Goal: Check status

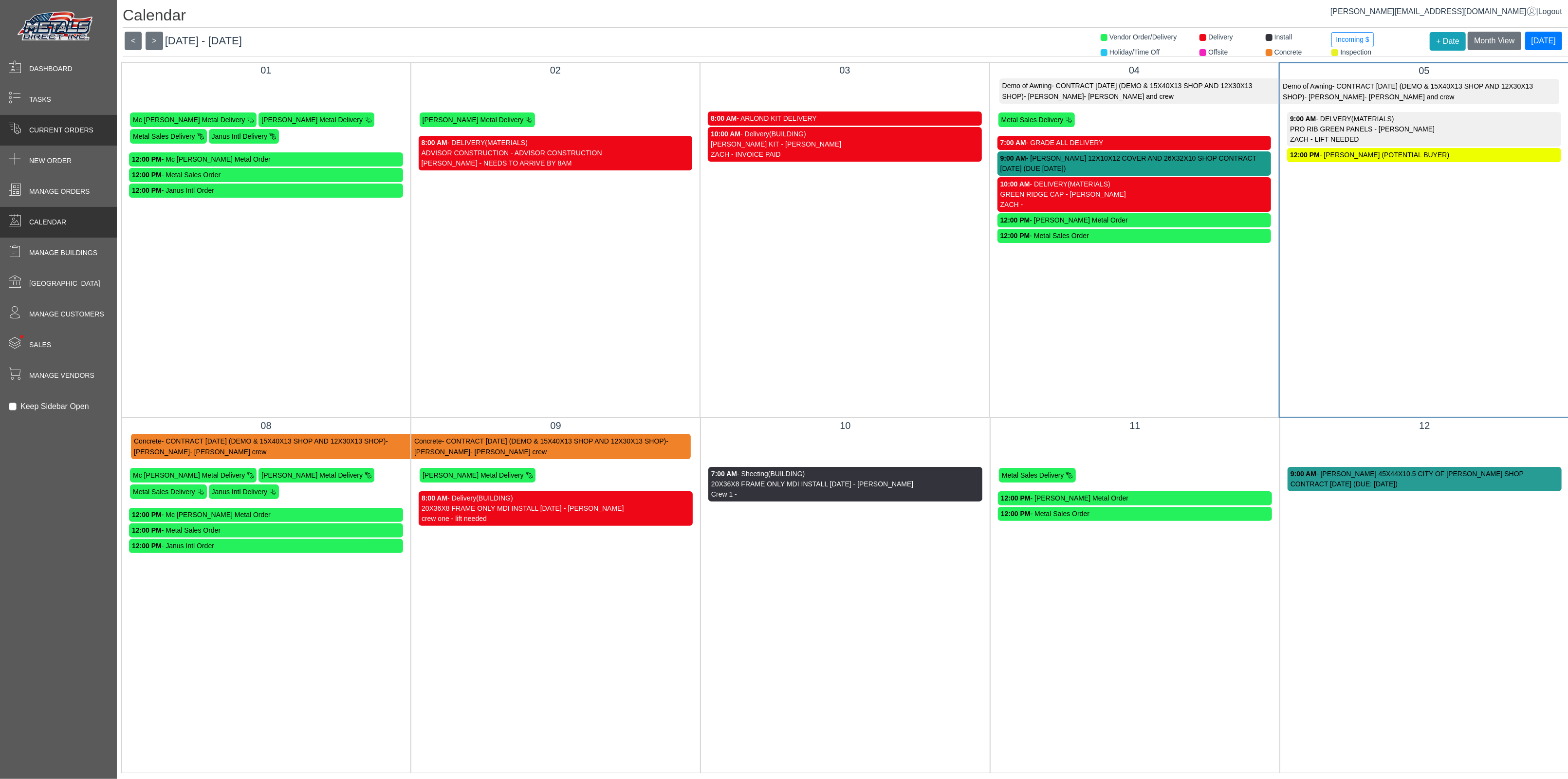
click at [66, 123] on div "Current Orders" at bounding box center [58, 130] width 117 height 31
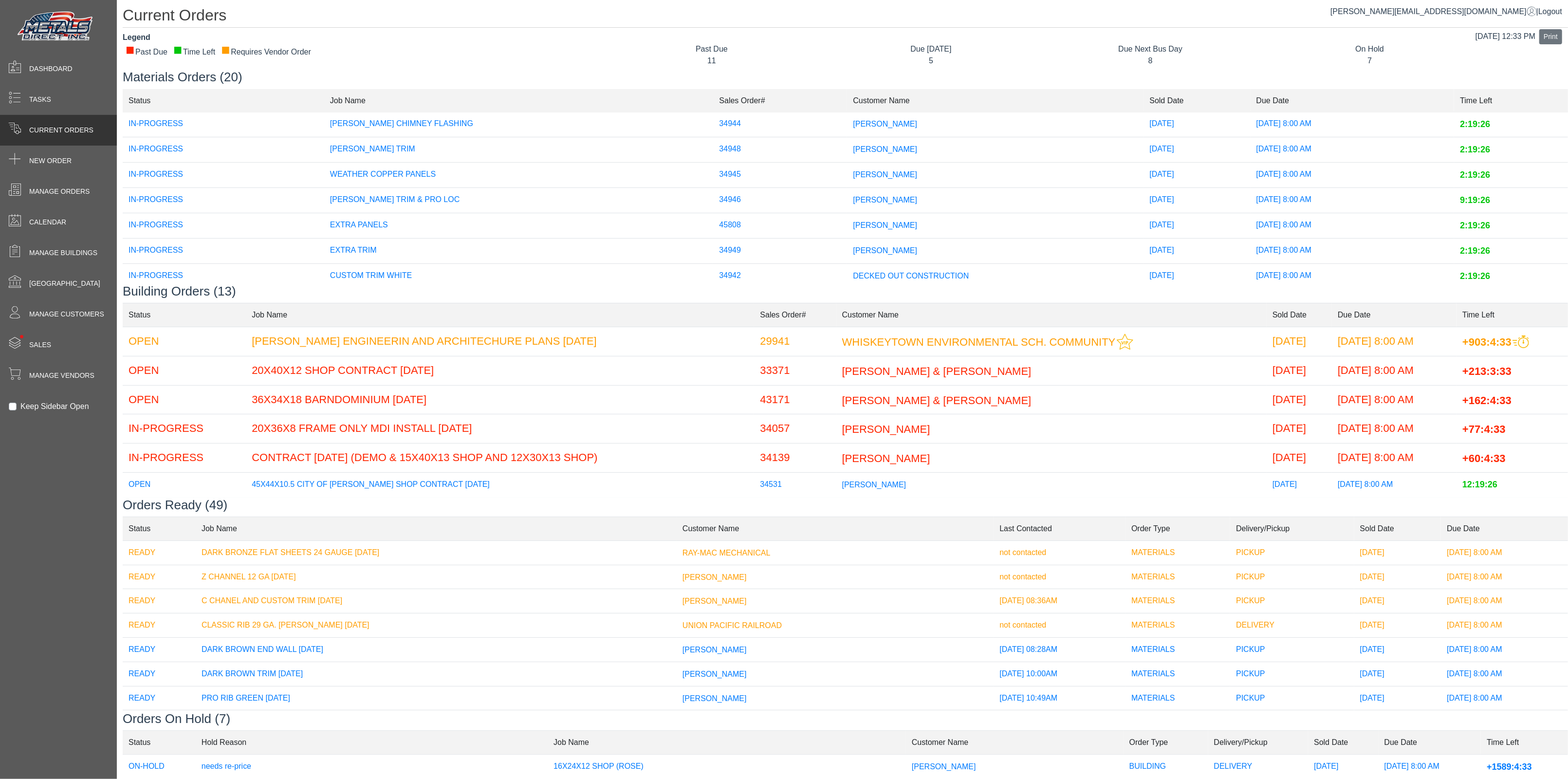
scroll to position [151, 0]
click at [886, 225] on td "[PERSON_NAME]" at bounding box center [995, 221] width 297 height 25
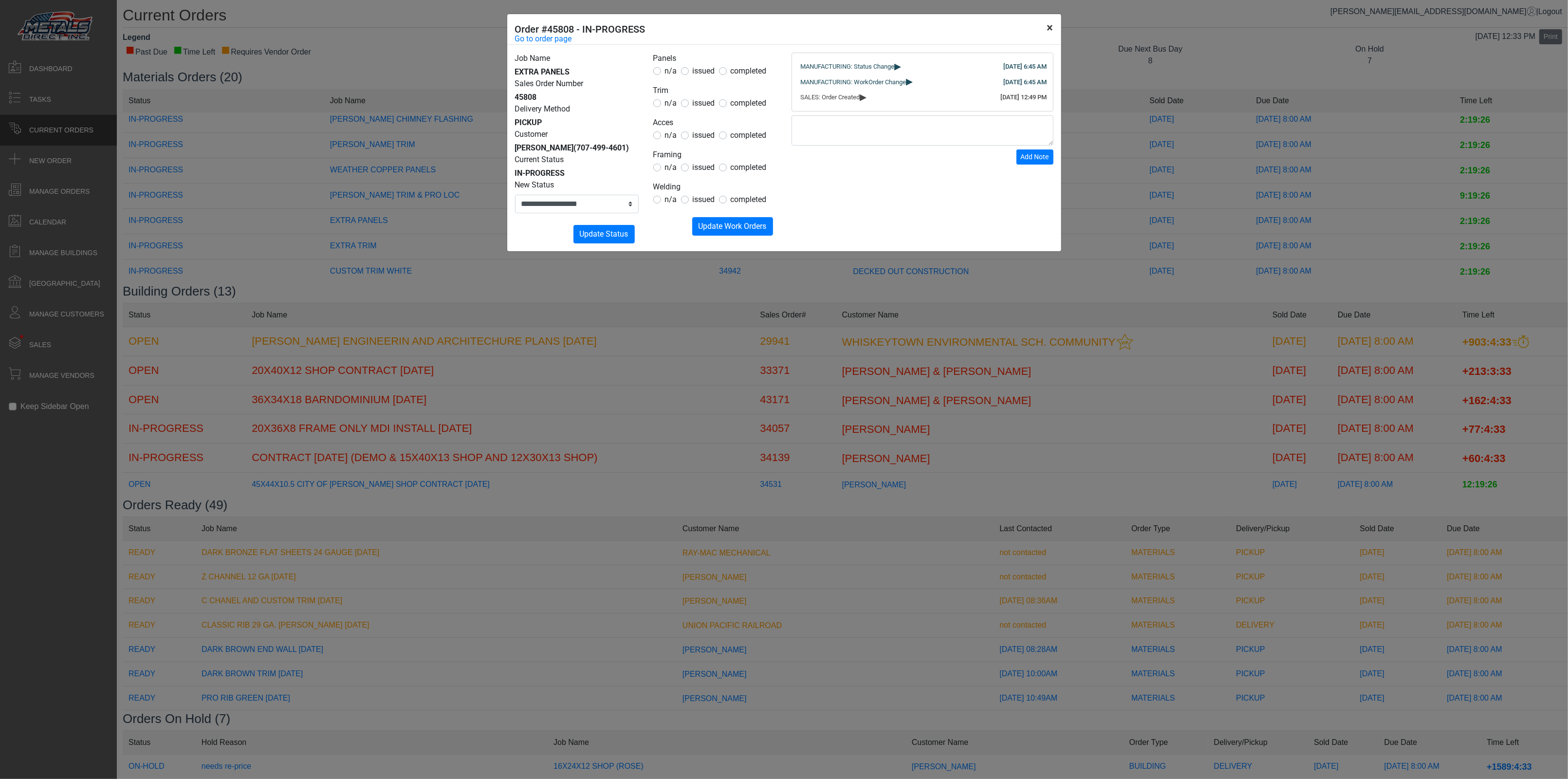
click at [1048, 35] on button "×" at bounding box center [1049, 27] width 22 height 27
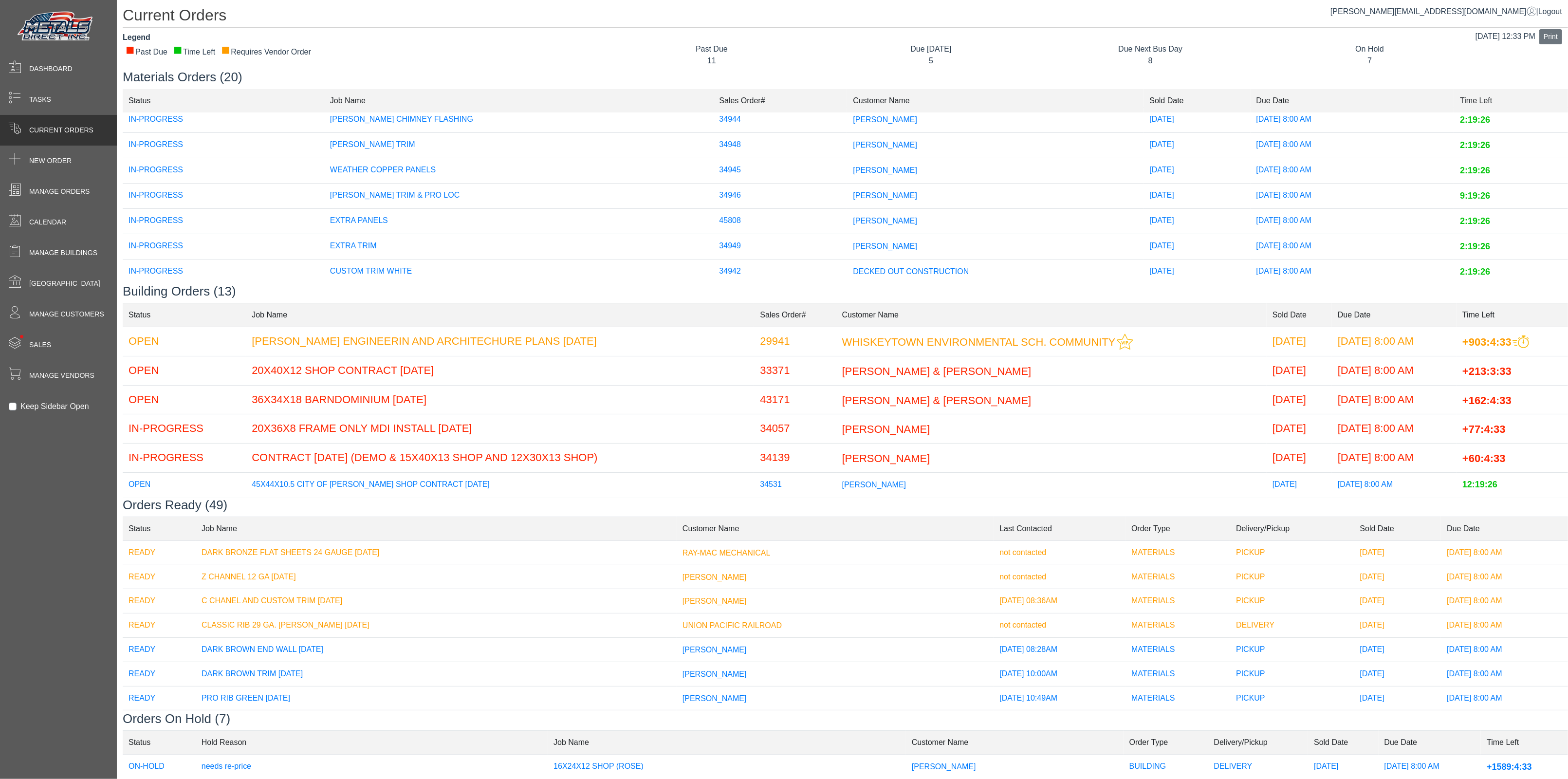
click at [849, 121] on td "[PERSON_NAME]" at bounding box center [995, 120] width 297 height 25
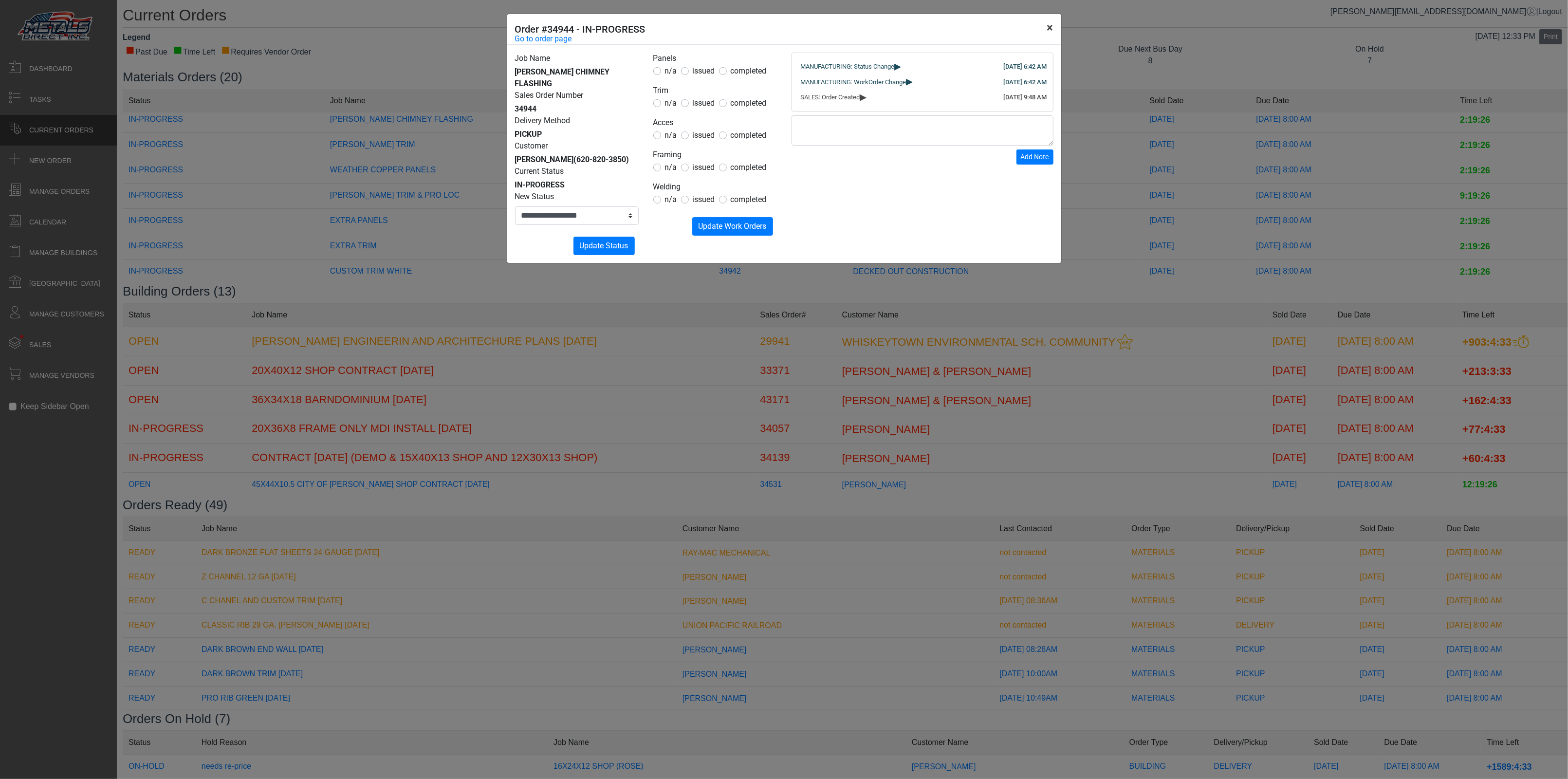
click at [1054, 28] on button "×" at bounding box center [1049, 27] width 22 height 27
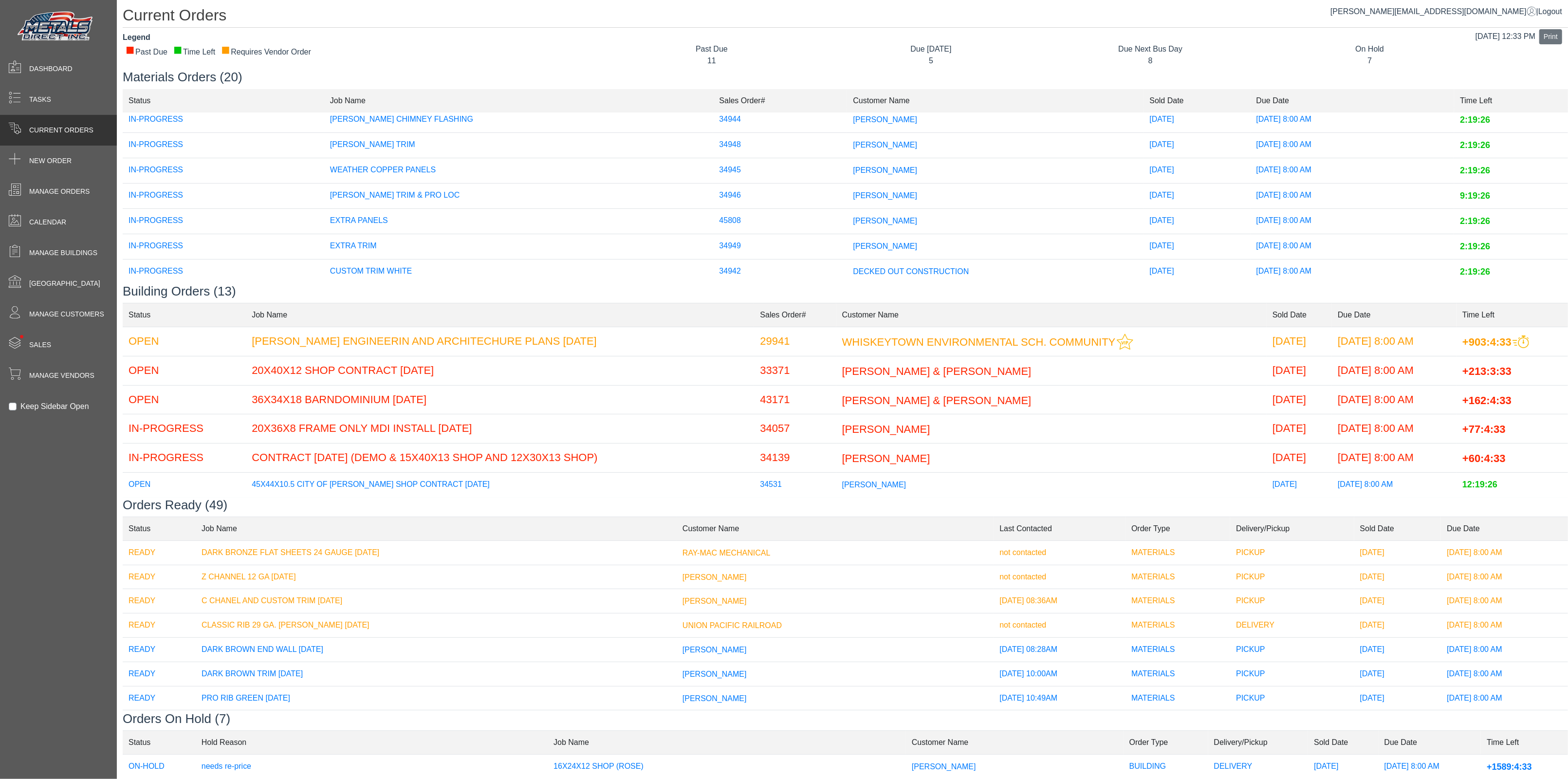
click at [847, 125] on td "[PERSON_NAME]" at bounding box center [995, 120] width 297 height 25
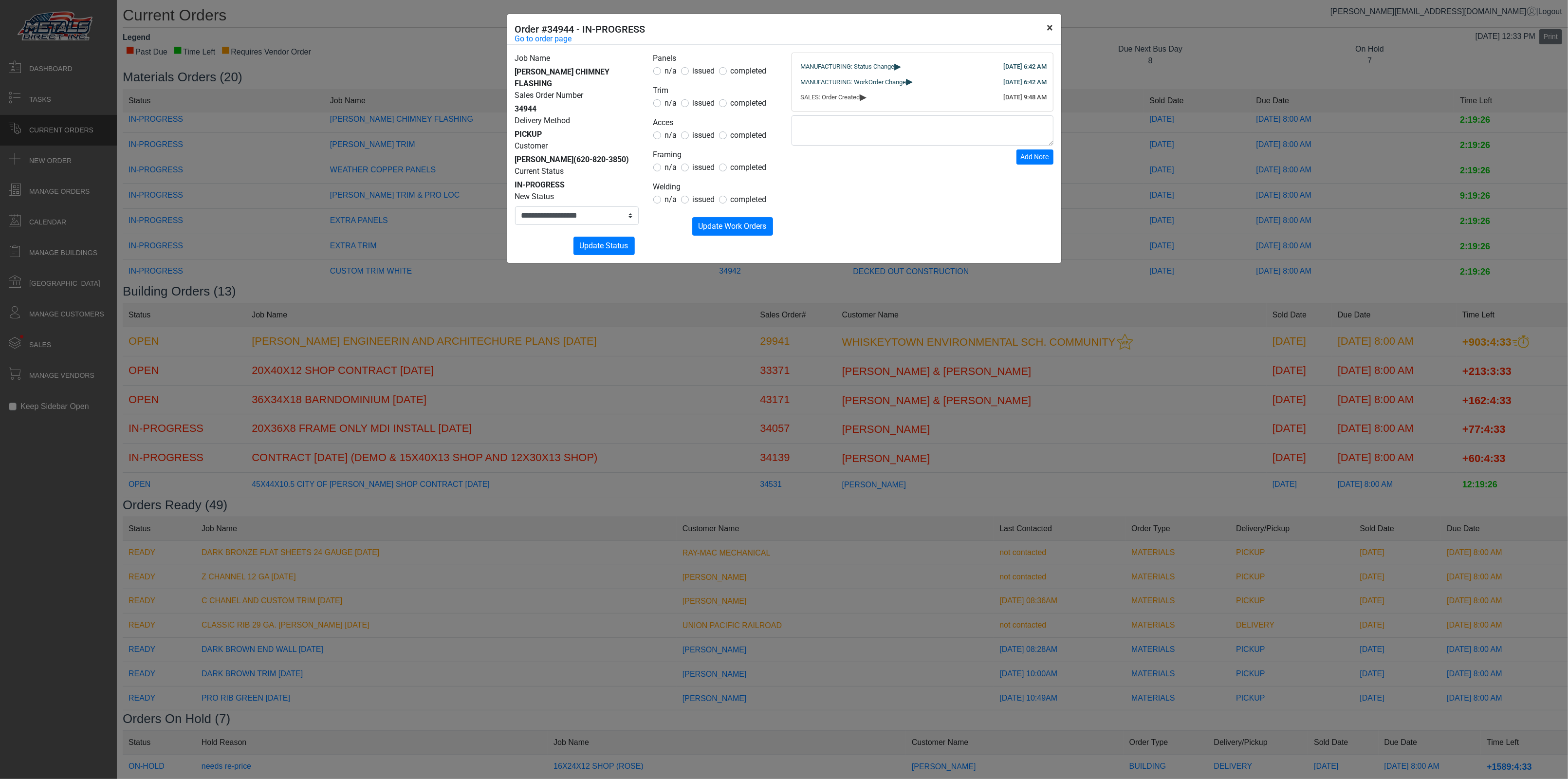
click at [1053, 32] on button "×" at bounding box center [1049, 27] width 22 height 27
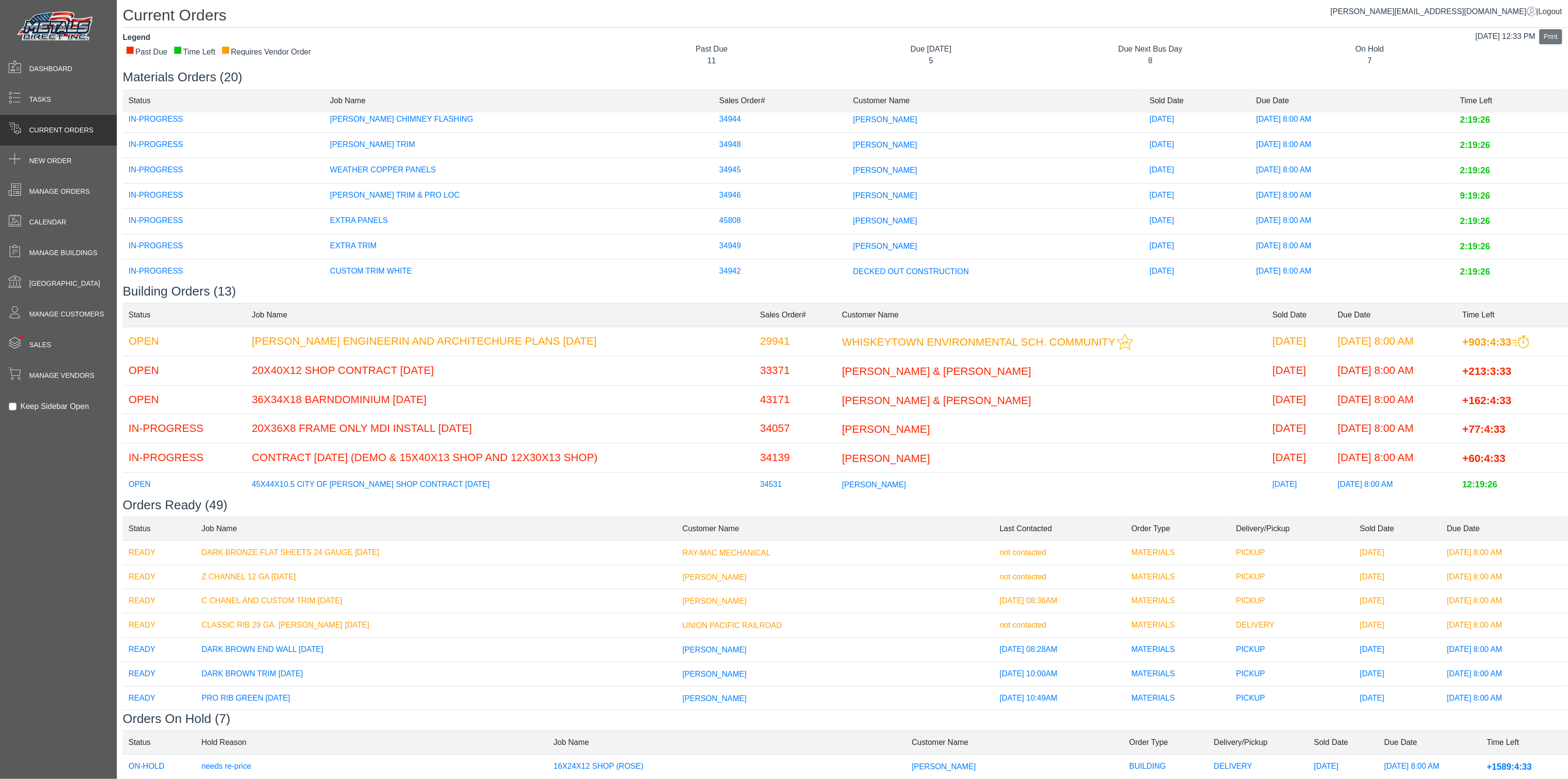
click at [853, 116] on span "[PERSON_NAME]" at bounding box center [885, 119] width 65 height 8
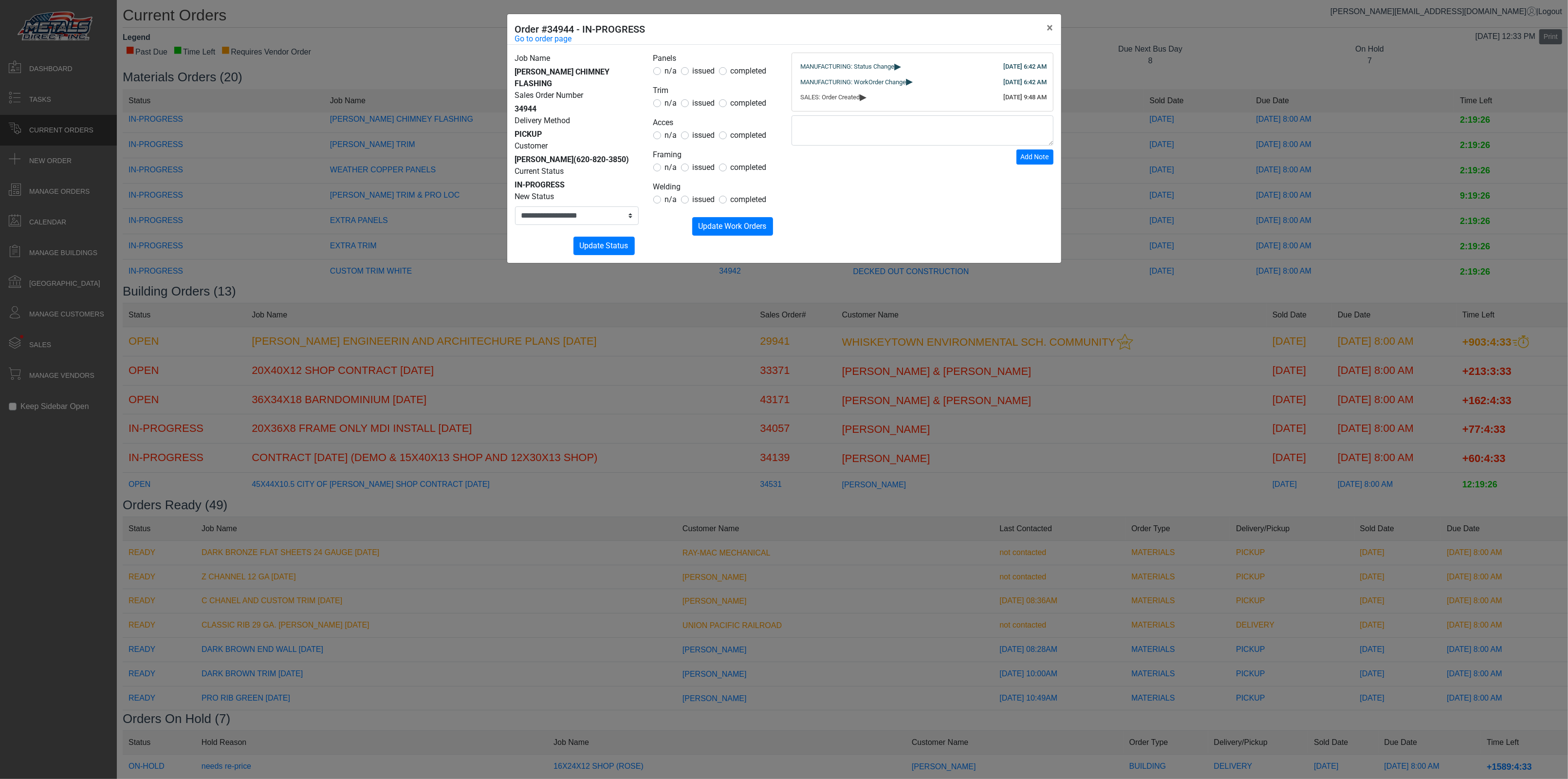
click at [361, 382] on div "**********" at bounding box center [784, 390] width 1568 height 779
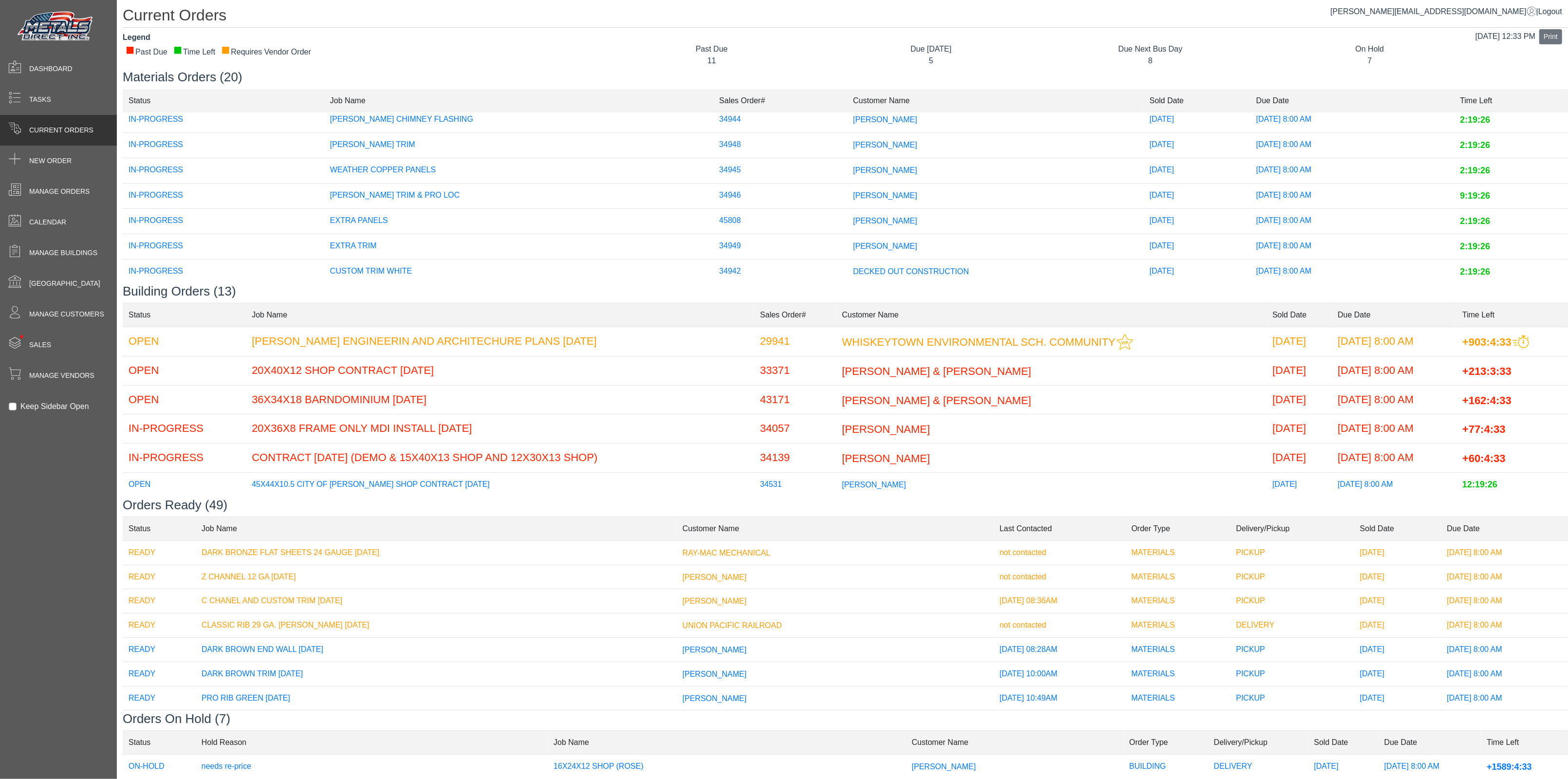
click at [847, 127] on td "[PERSON_NAME]" at bounding box center [995, 120] width 297 height 25
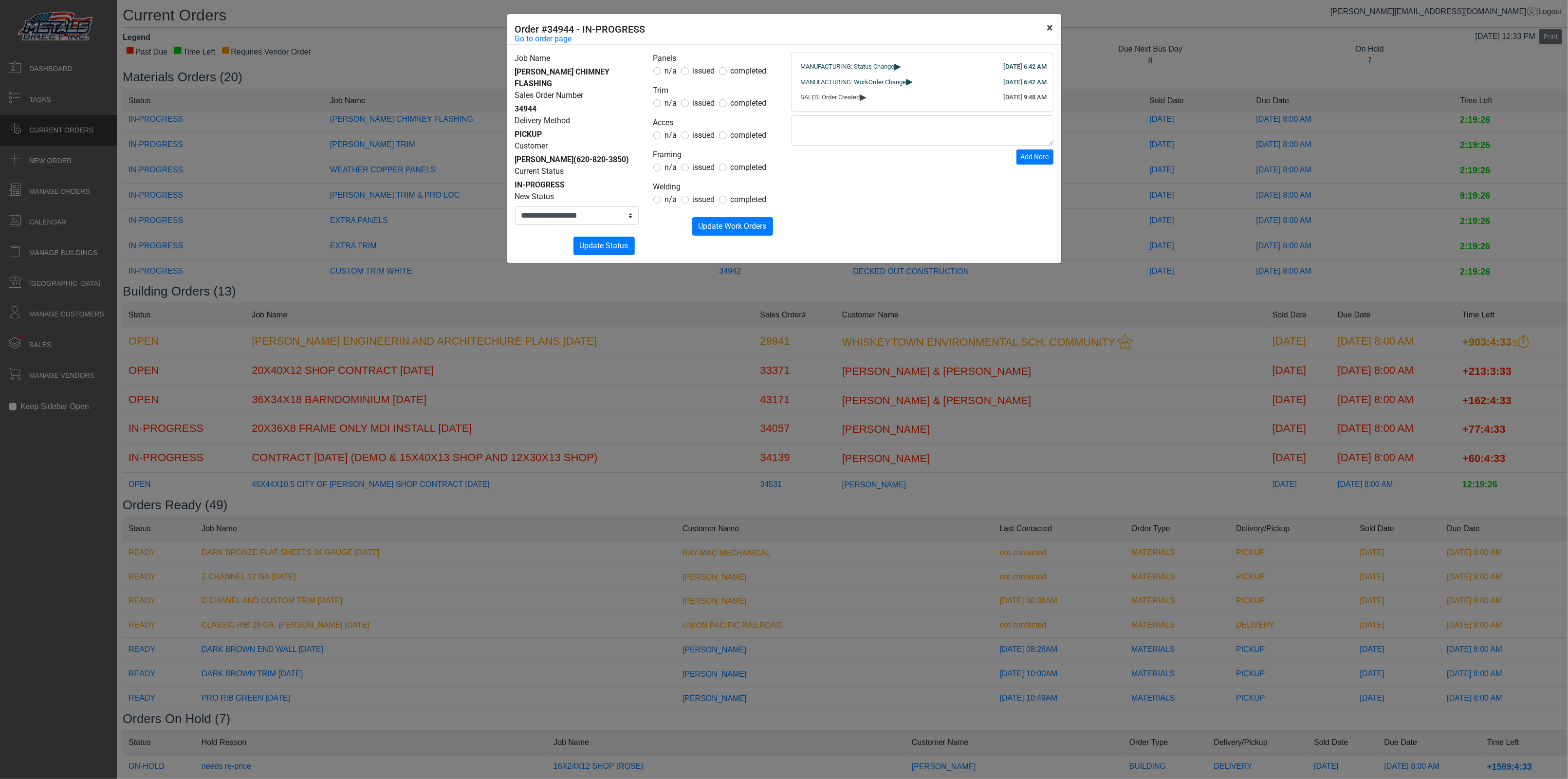
click at [1041, 36] on button "×" at bounding box center [1049, 27] width 22 height 27
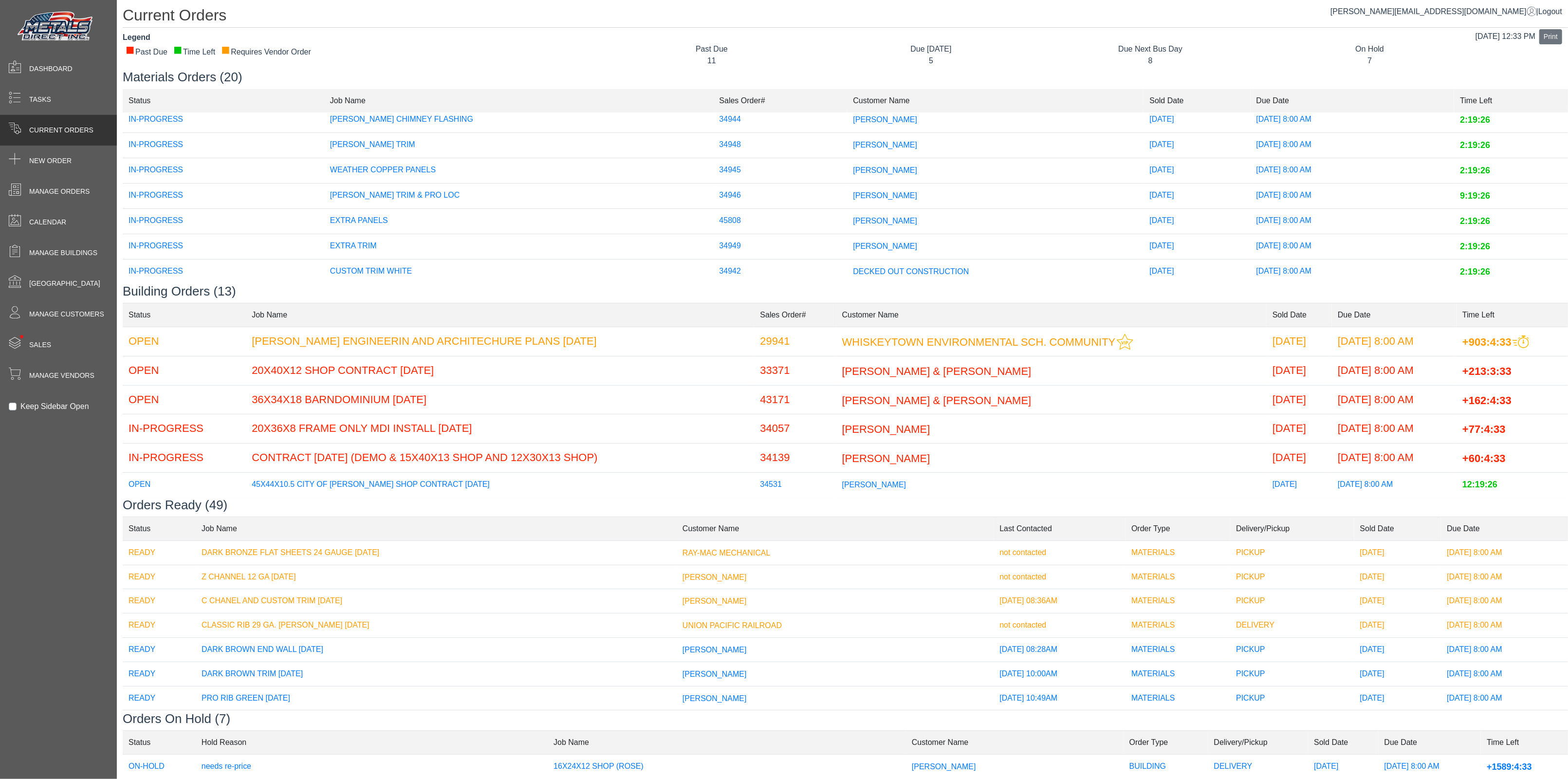
click at [864, 125] on td "[PERSON_NAME]" at bounding box center [995, 120] width 297 height 25
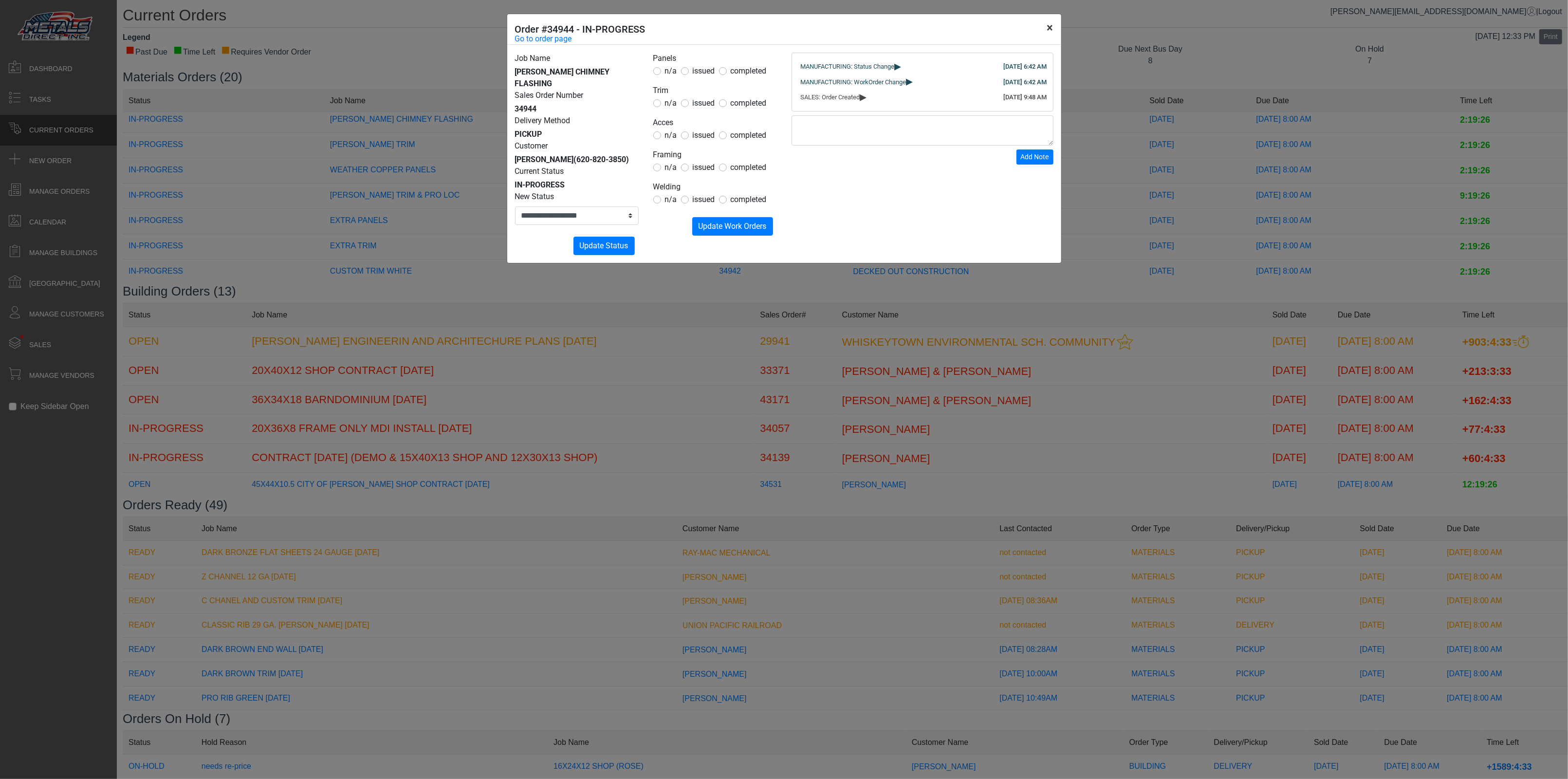
click at [1058, 28] on button "×" at bounding box center [1049, 27] width 22 height 27
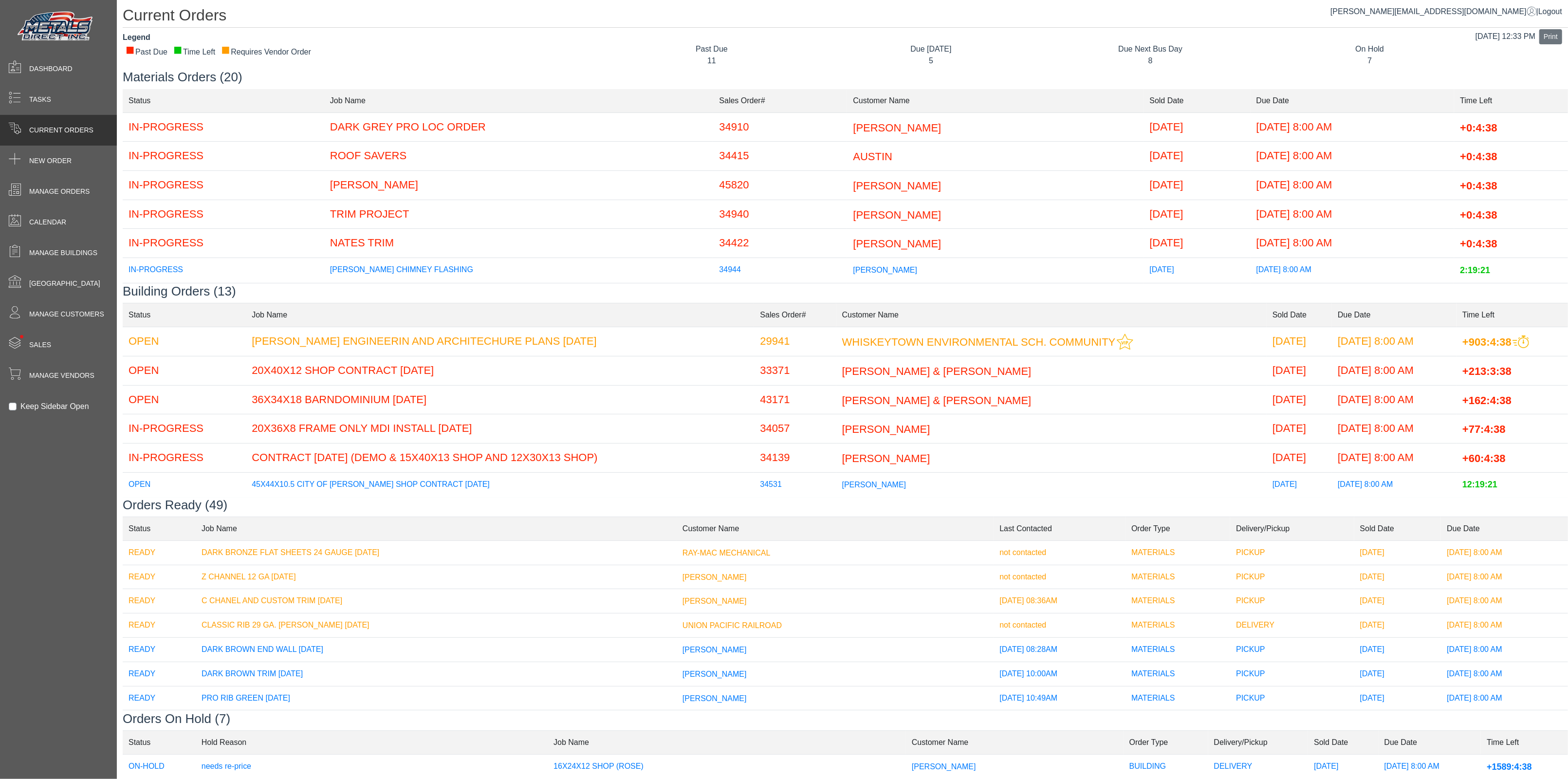
scroll to position [0, 0]
click at [847, 252] on td "[PERSON_NAME]" at bounding box center [995, 244] width 297 height 29
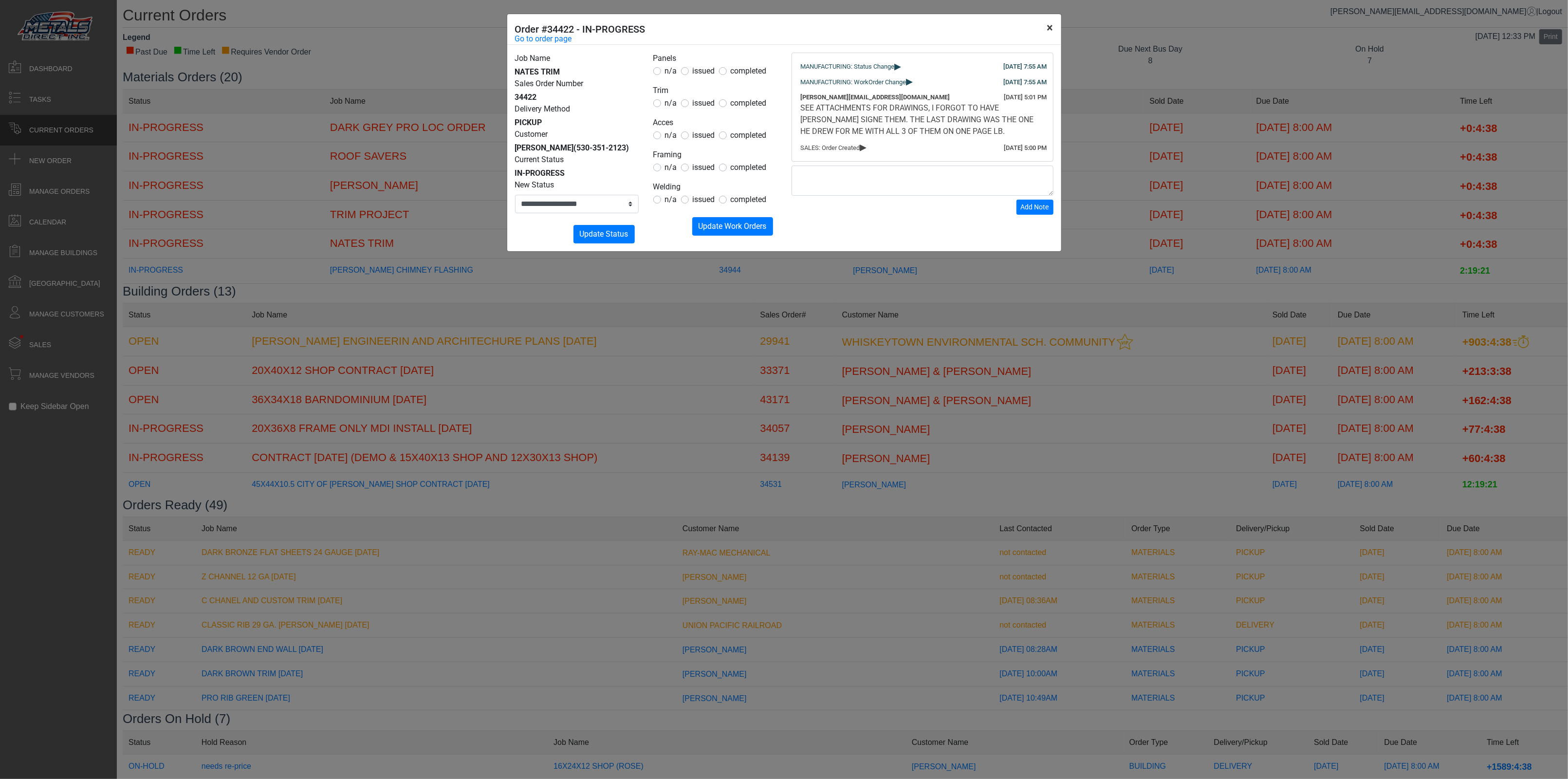
click at [1050, 28] on button "×" at bounding box center [1049, 27] width 22 height 27
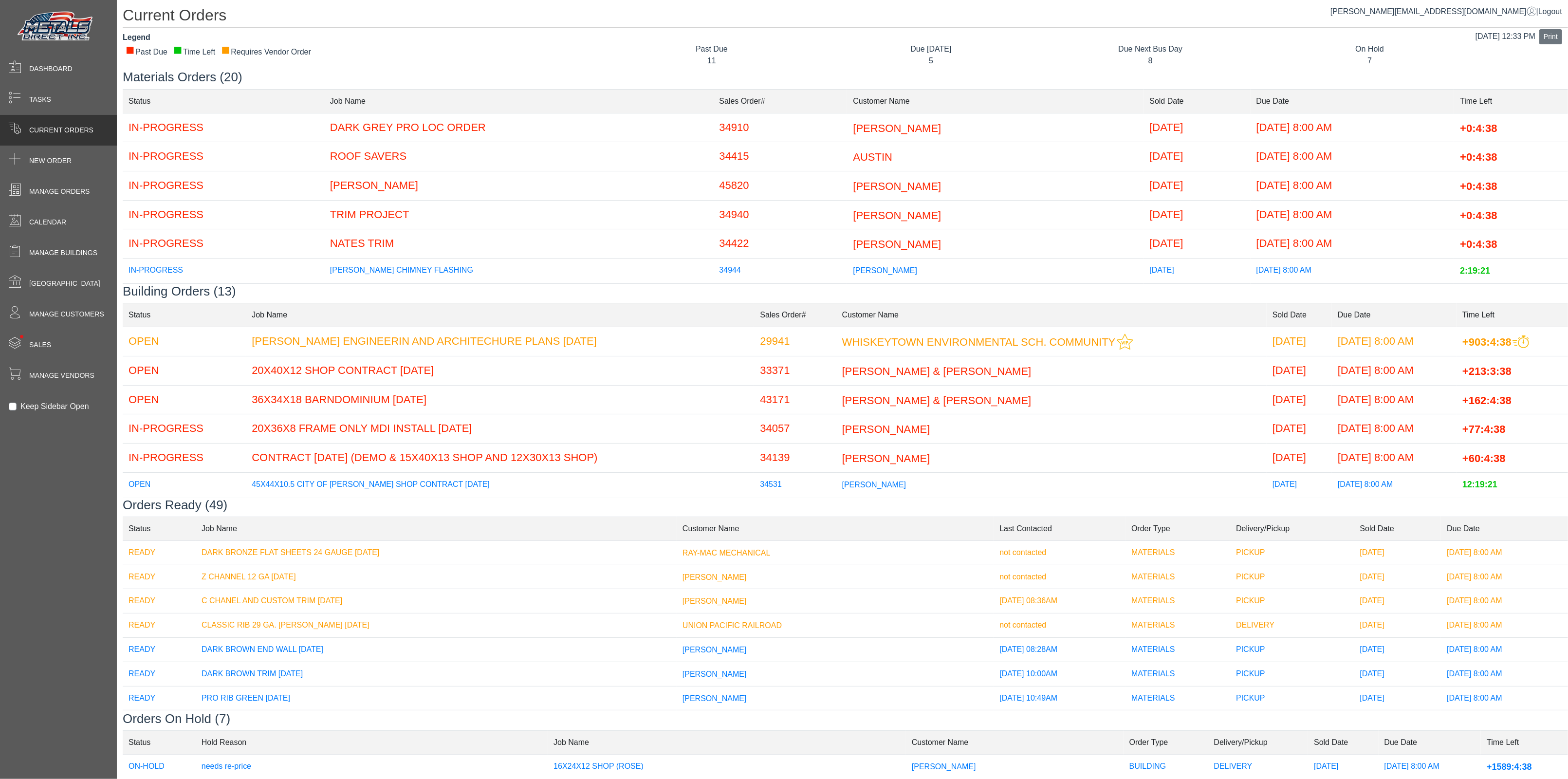
click at [874, 157] on td "AUSTIN" at bounding box center [995, 156] width 297 height 29
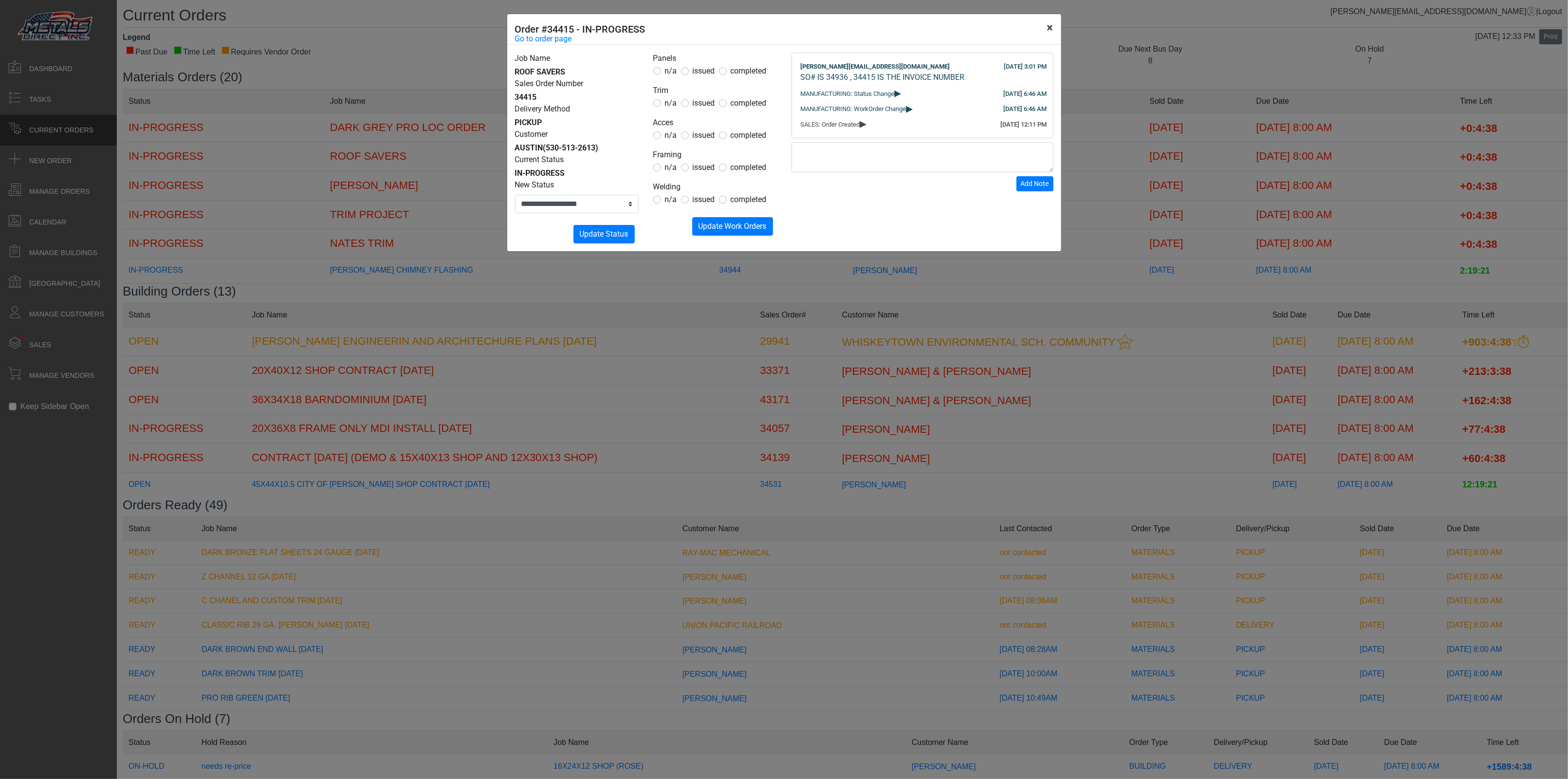
click at [1049, 28] on button "×" at bounding box center [1049, 27] width 22 height 27
